Goal: Navigation & Orientation: Find specific page/section

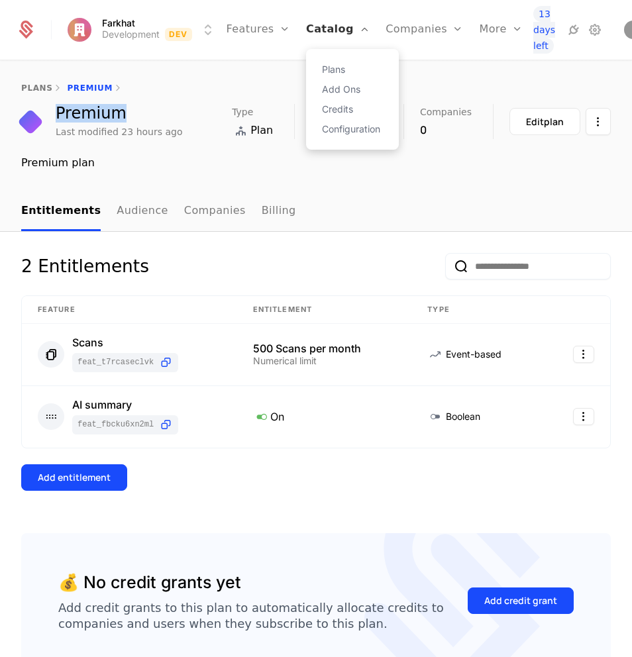
click at [339, 31] on link "Catalog" at bounding box center [338, 30] width 64 height 60
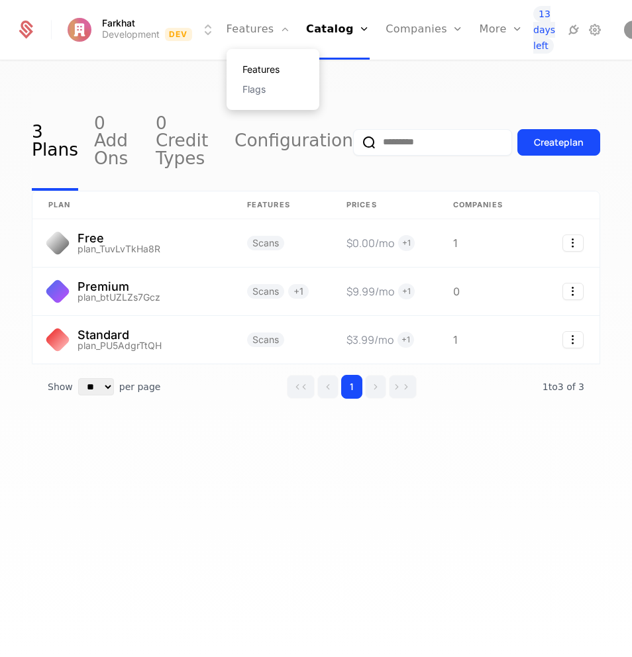
click at [254, 67] on link "Features" at bounding box center [272, 69] width 61 height 9
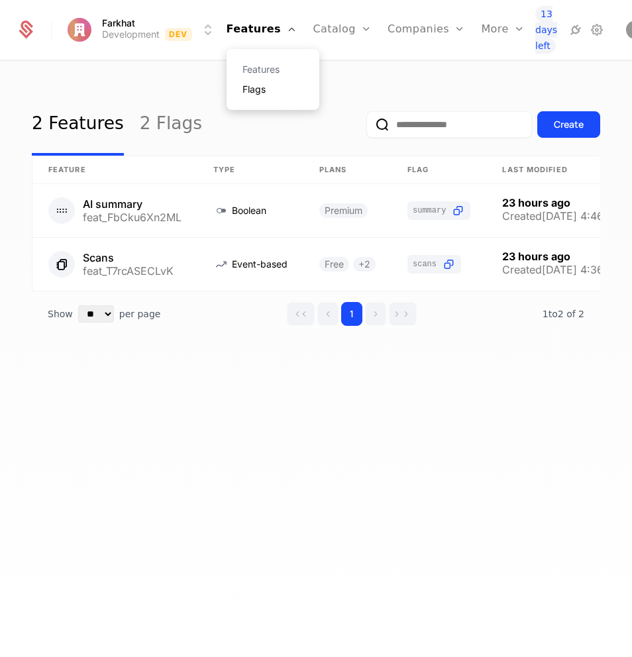
click at [248, 90] on link "Flags" at bounding box center [272, 89] width 61 height 9
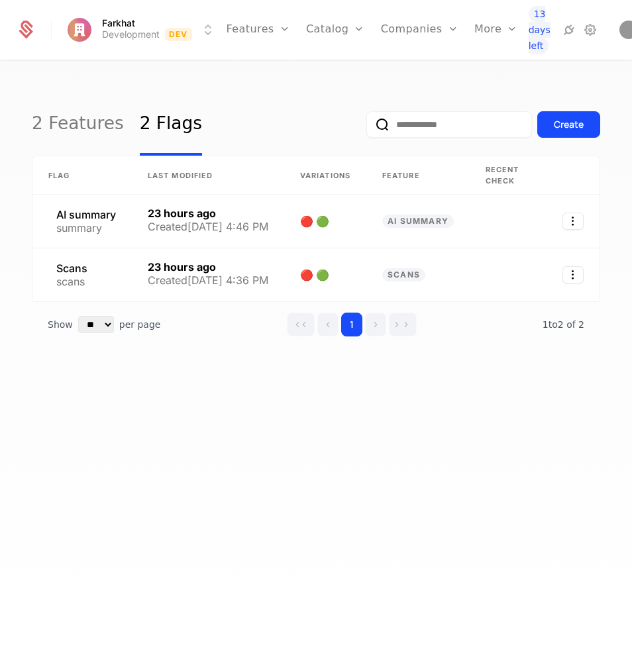
click at [117, 30] on html "Farkhat Development Dev Features Features Flags Catalog Plans Add Ons Credits C…" at bounding box center [316, 328] width 632 height 657
click at [184, 34] on html "Farkhat Development Dev Features Features Flags Catalog Plans Add Ons Credits C…" at bounding box center [316, 328] width 632 height 657
click at [493, 100] on div "Events Components" at bounding box center [520, 79] width 93 height 61
click at [494, 71] on link "Events" at bounding box center [520, 69] width 61 height 9
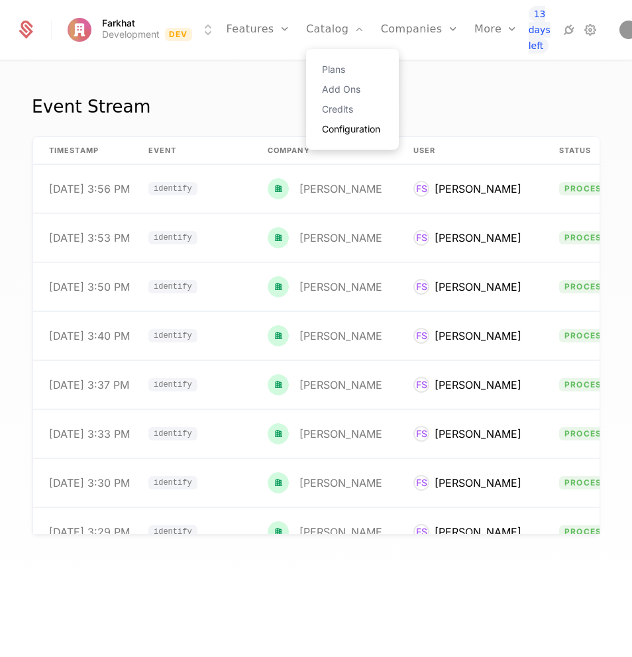
click at [339, 124] on link "Configuration" at bounding box center [352, 128] width 61 height 9
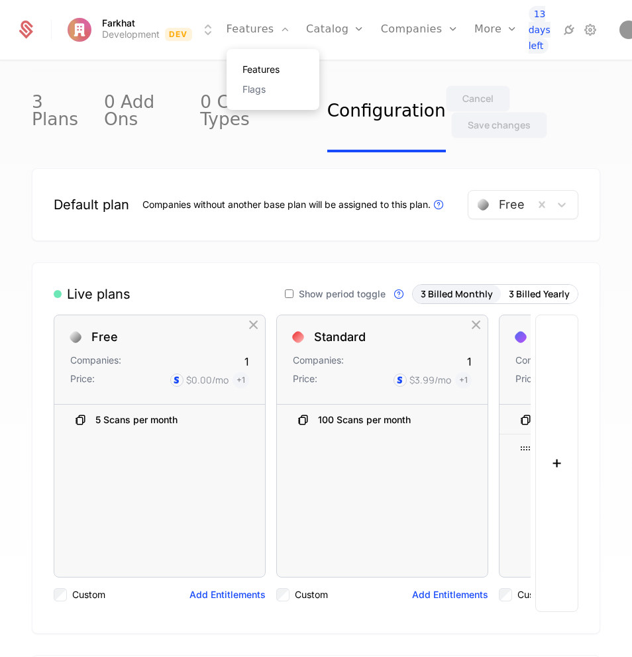
click at [245, 65] on link "Features" at bounding box center [272, 69] width 61 height 9
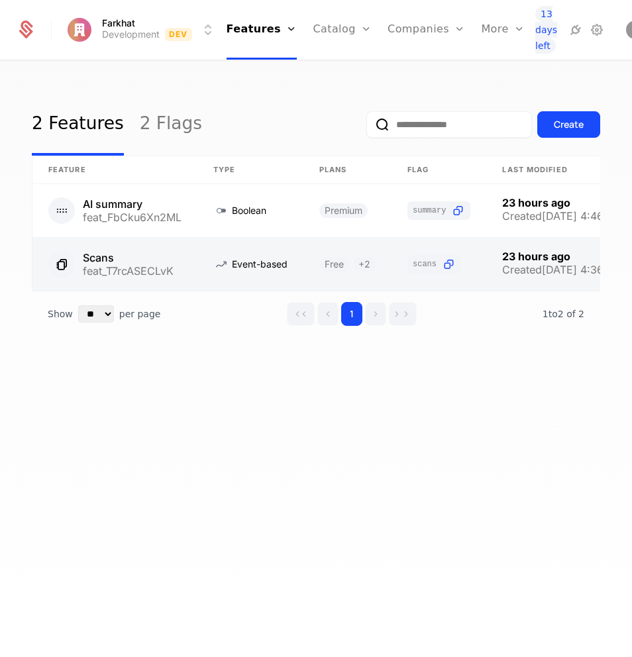
click at [150, 252] on link at bounding box center [114, 264] width 165 height 53
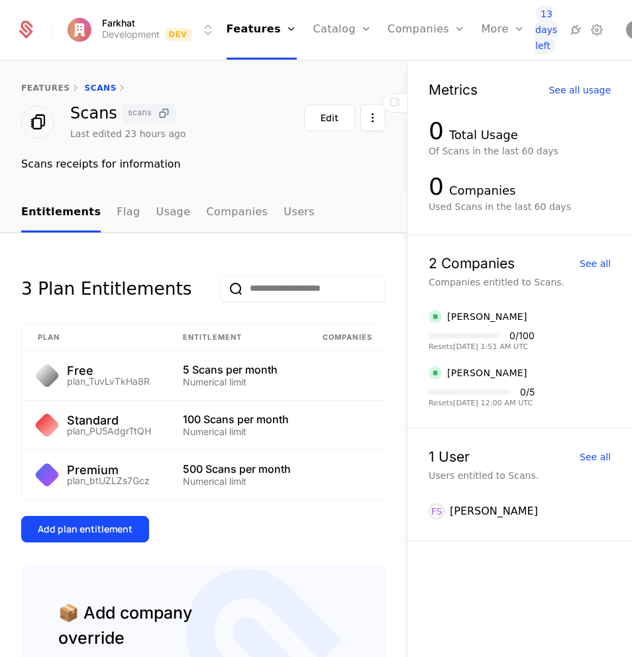
click at [161, 112] on icon at bounding box center [164, 114] width 14 height 14
